Goal: Navigation & Orientation: Find specific page/section

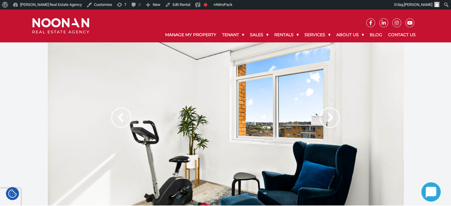
click at [330, 121] on img at bounding box center [329, 118] width 20 height 20
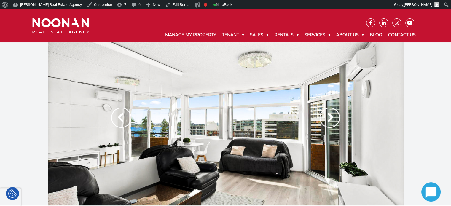
click at [329, 121] on img at bounding box center [329, 118] width 20 height 20
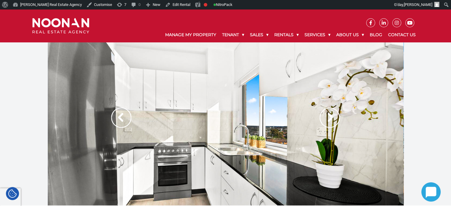
click at [329, 121] on img at bounding box center [329, 118] width 20 height 20
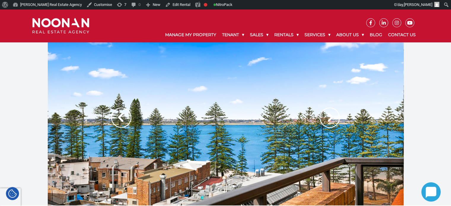
click at [329, 117] on img at bounding box center [329, 118] width 20 height 20
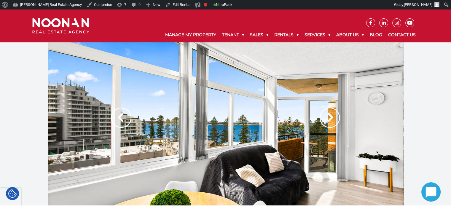
click at [328, 117] on img at bounding box center [329, 118] width 20 height 20
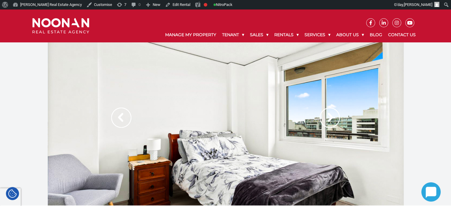
click at [324, 117] on img at bounding box center [329, 118] width 20 height 20
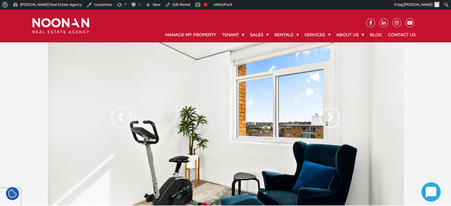
click at [331, 117] on img at bounding box center [329, 118] width 20 height 20
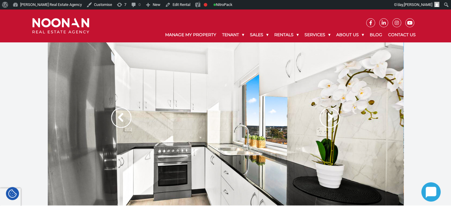
click at [328, 113] on img at bounding box center [329, 118] width 20 height 20
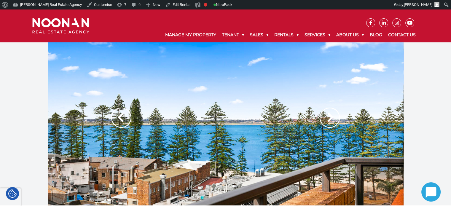
click at [328, 113] on img at bounding box center [329, 118] width 20 height 20
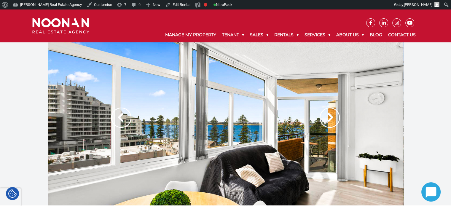
click at [115, 117] on img at bounding box center [121, 118] width 20 height 20
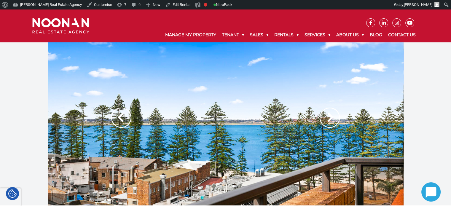
click at [329, 118] on img at bounding box center [329, 118] width 20 height 20
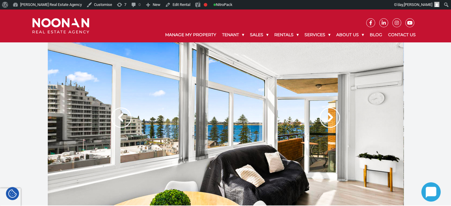
click at [329, 118] on img at bounding box center [329, 118] width 20 height 20
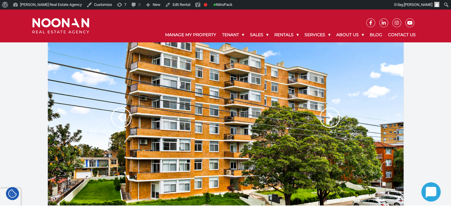
click at [329, 118] on img at bounding box center [329, 118] width 20 height 20
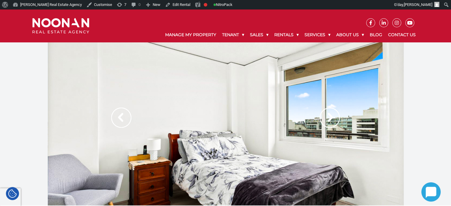
click at [125, 113] on img at bounding box center [121, 118] width 20 height 20
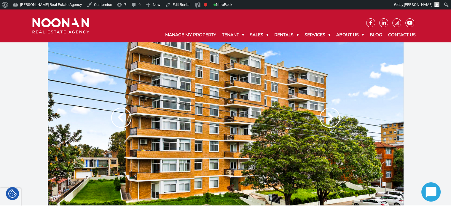
click at [327, 118] on img at bounding box center [329, 118] width 20 height 20
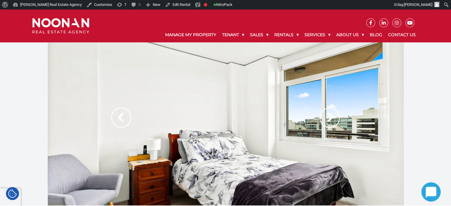
click at [327, 118] on img at bounding box center [329, 118] width 20 height 20
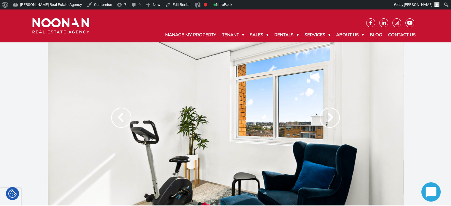
click at [327, 118] on img at bounding box center [329, 118] width 20 height 20
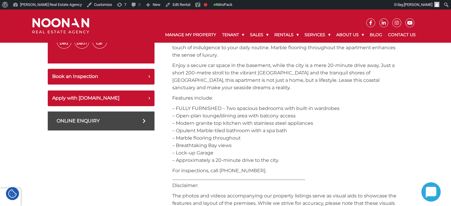
scroll to position [415, 0]
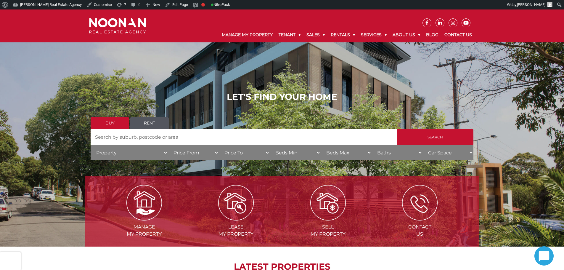
click at [336, 94] on h1 "LET'S FIND YOUR HOME" at bounding box center [282, 97] width 383 height 11
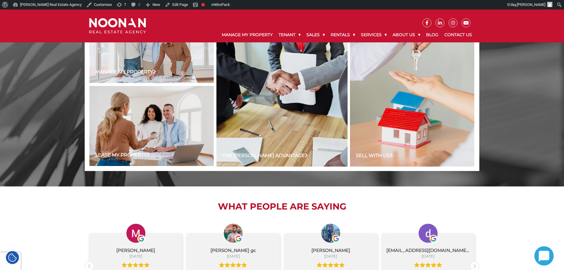
scroll to position [504, 0]
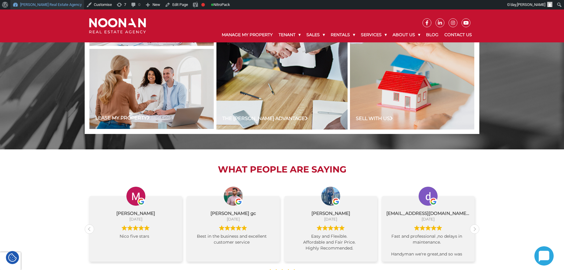
click at [54, 4] on link "[PERSON_NAME] Real Estate Agency" at bounding box center [47, 4] width 74 height 9
